Goal: Browse casually: Explore the website without a specific task or goal

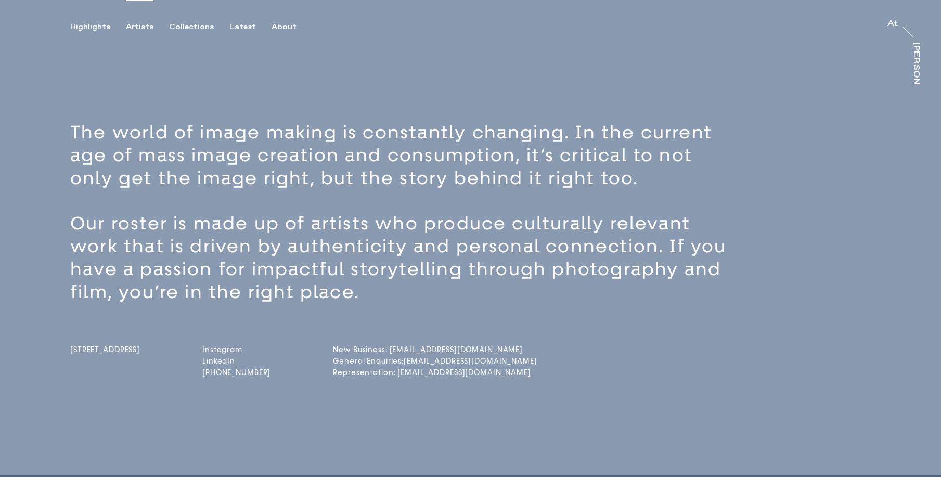
click at [141, 25] on div "Artists" at bounding box center [140, 26] width 28 height 9
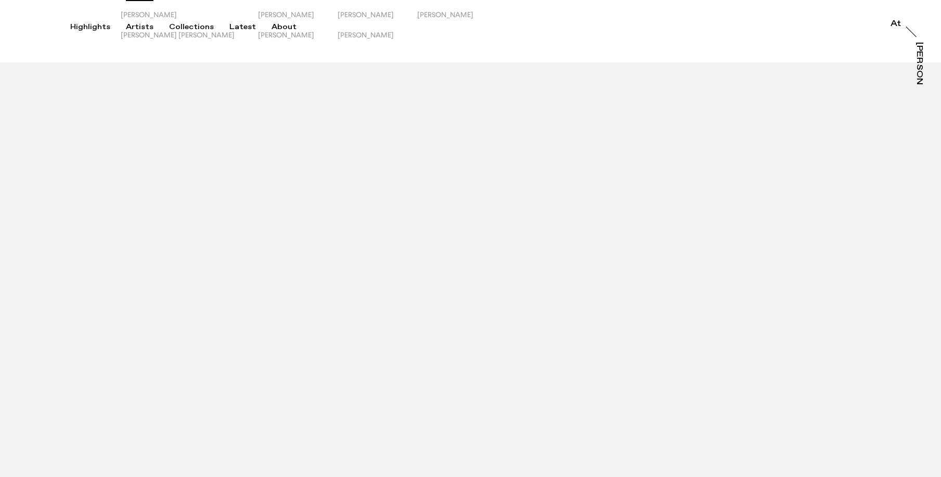
scroll to position [66, 0]
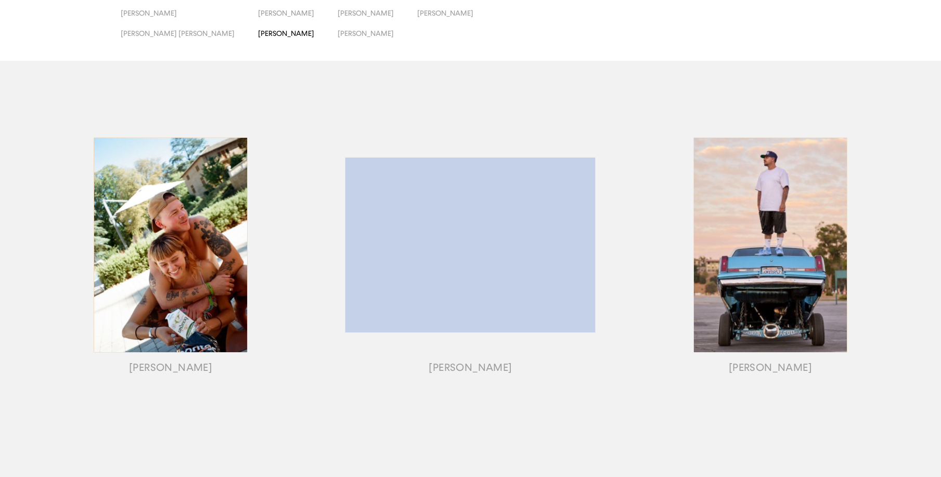
click at [258, 33] on span "[PERSON_NAME]" at bounding box center [286, 33] width 56 height 8
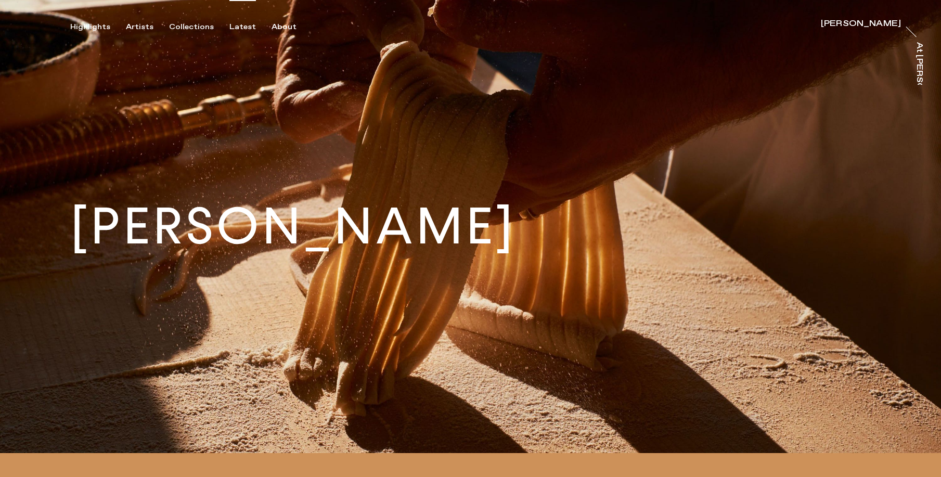
click at [244, 25] on div "Latest" at bounding box center [242, 26] width 27 height 9
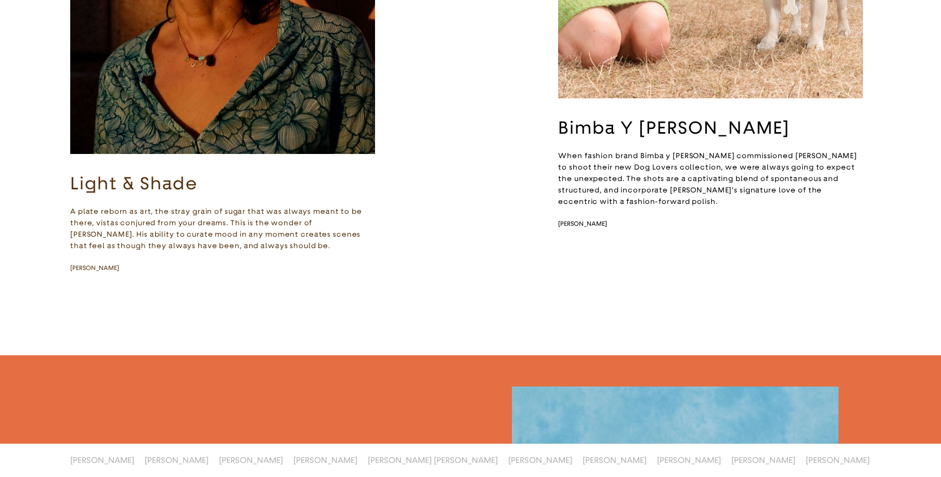
scroll to position [1787, 0]
click at [106, 172] on h3 "Light & Shade" at bounding box center [222, 183] width 305 height 22
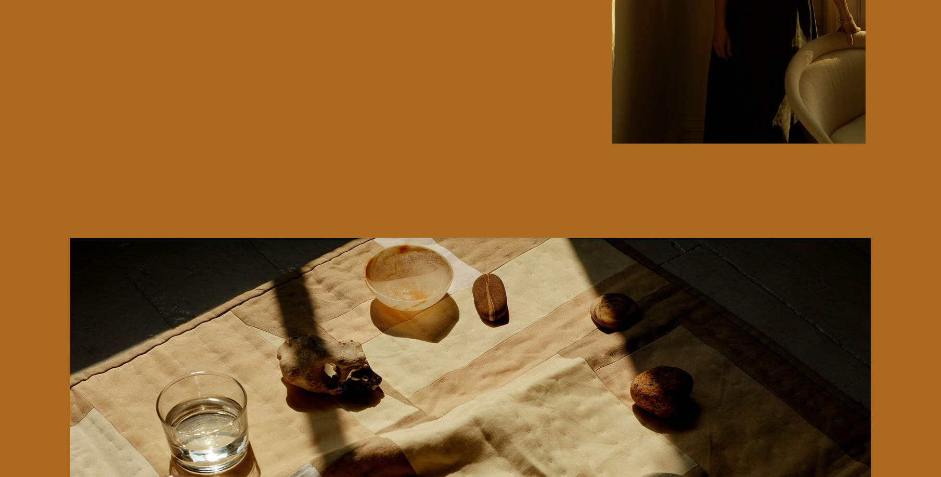
scroll to position [7017, 0]
